Goal: Transaction & Acquisition: Purchase product/service

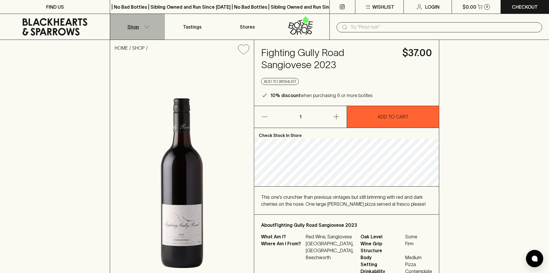
click at [136, 29] on p "Shop" at bounding box center [133, 26] width 12 height 7
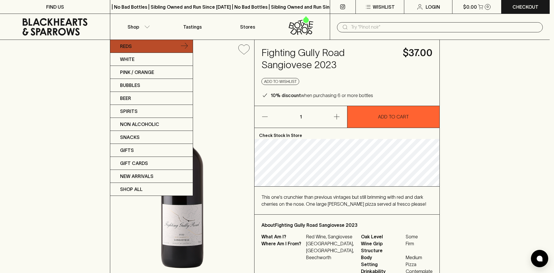
click at [127, 48] on p "Reds" at bounding box center [126, 46] width 12 height 7
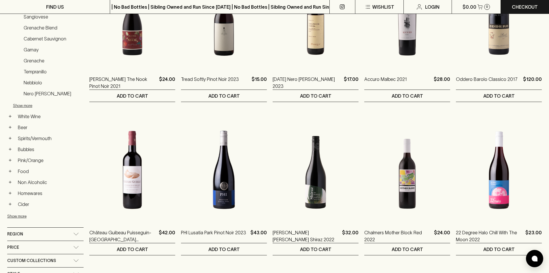
scroll to position [202, 0]
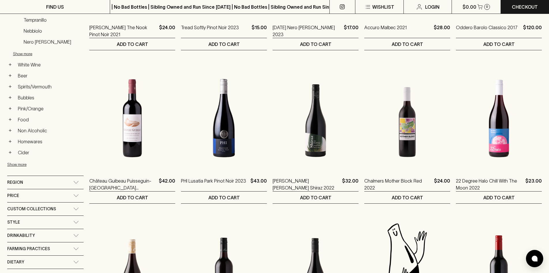
click at [41, 184] on div "Region" at bounding box center [40, 182] width 66 height 7
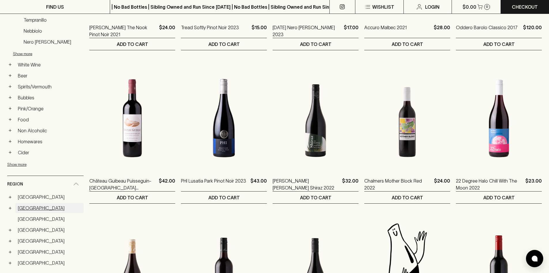
click at [29, 209] on link "[GEOGRAPHIC_DATA]" at bounding box center [49, 208] width 68 height 10
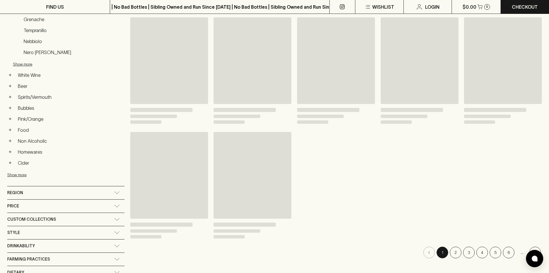
scroll to position [212, 0]
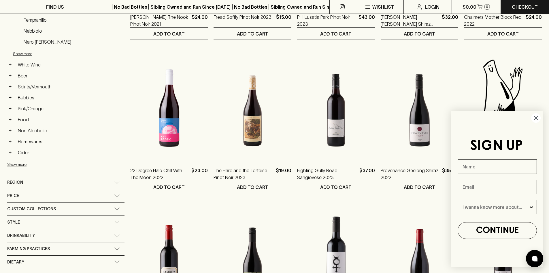
click at [536, 118] on icon "Close dialog" at bounding box center [536, 118] width 4 height 4
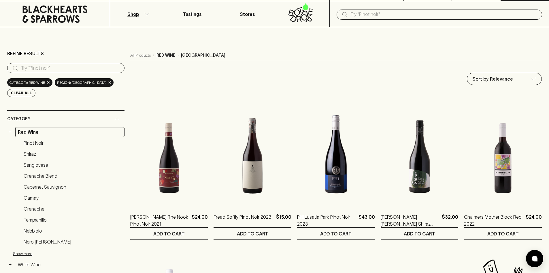
scroll to position [10, 0]
